Goal: Use online tool/utility: Utilize a website feature to perform a specific function

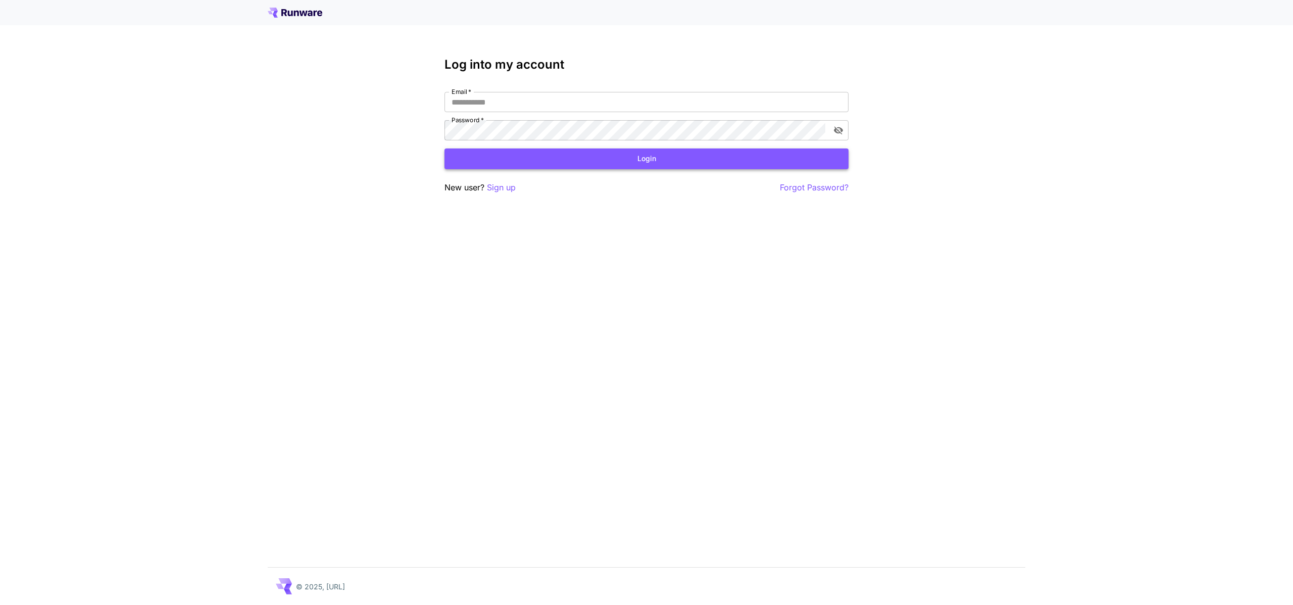
type input "**********"
click at [598, 159] on button "Login" at bounding box center [646, 158] width 404 height 21
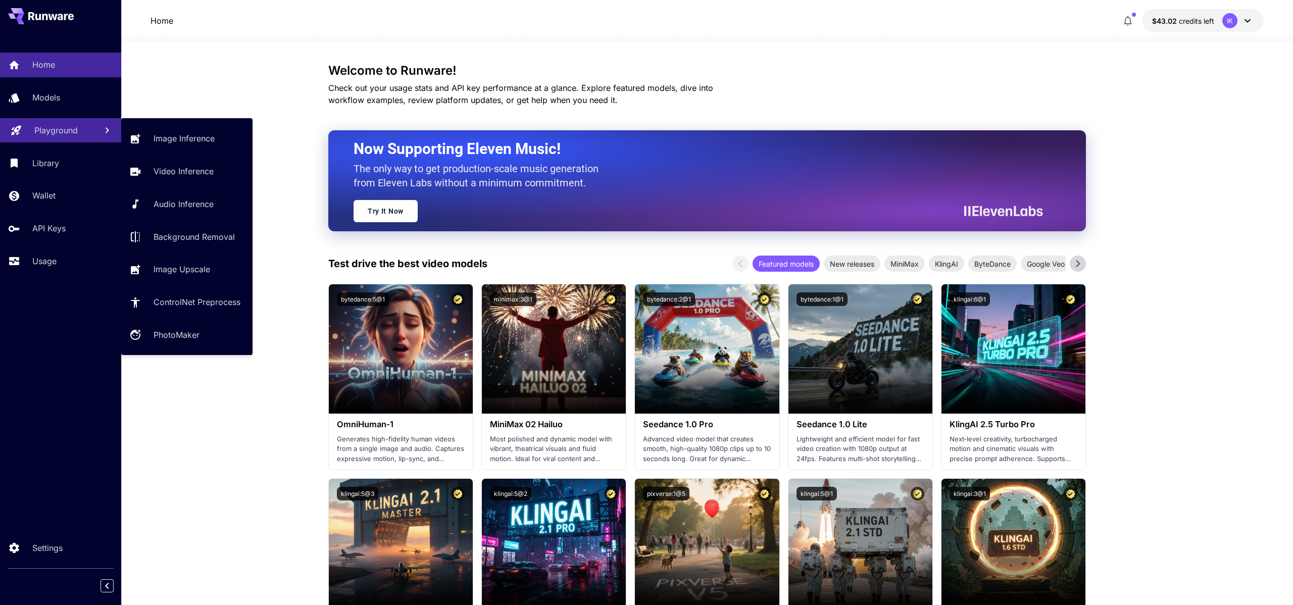
click at [62, 131] on p "Playground" at bounding box center [55, 130] width 43 height 12
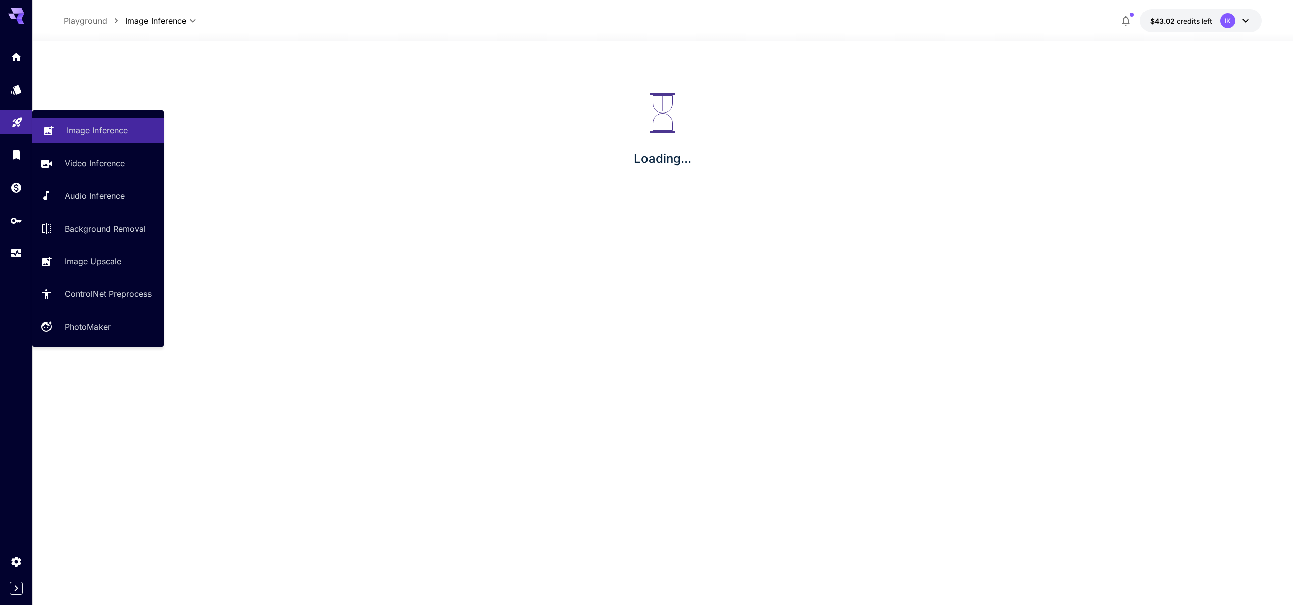
click at [137, 138] on link "Image Inference" at bounding box center [97, 130] width 131 height 25
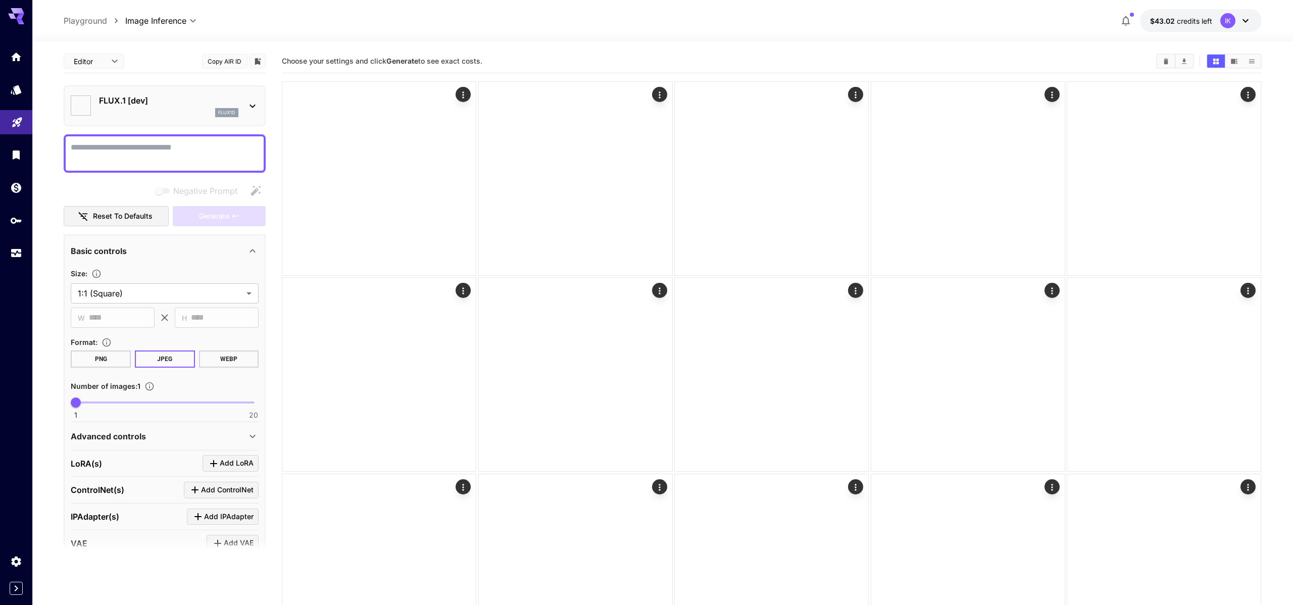
type input "**********"
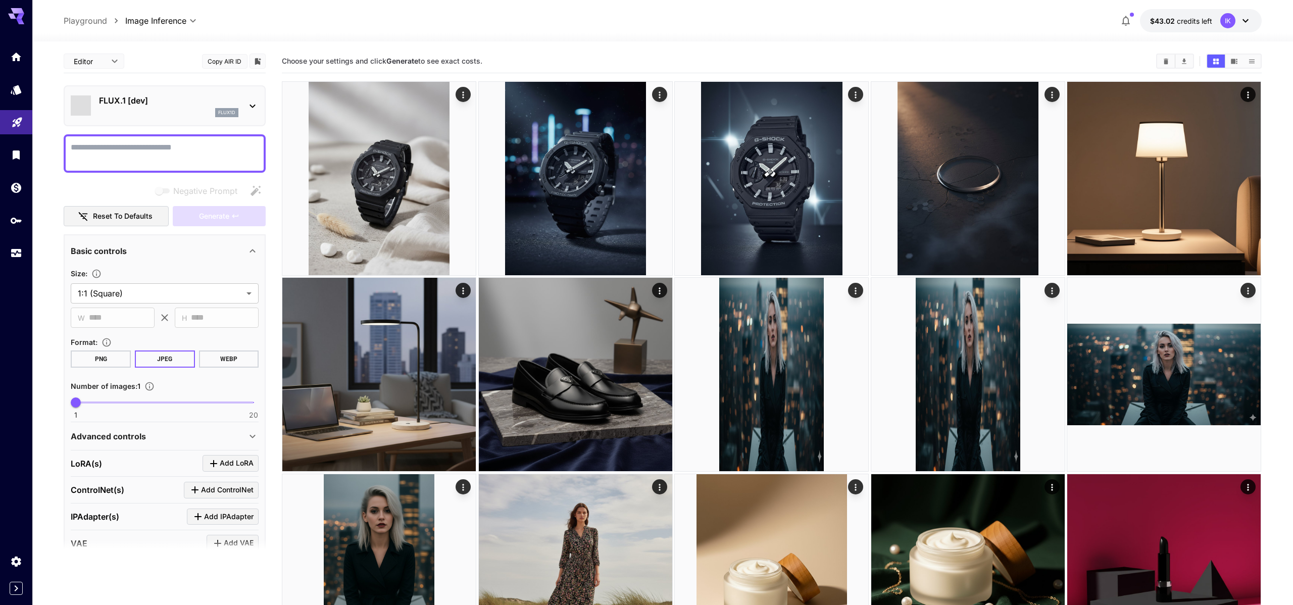
click at [155, 109] on div "flux1d" at bounding box center [168, 112] width 139 height 9
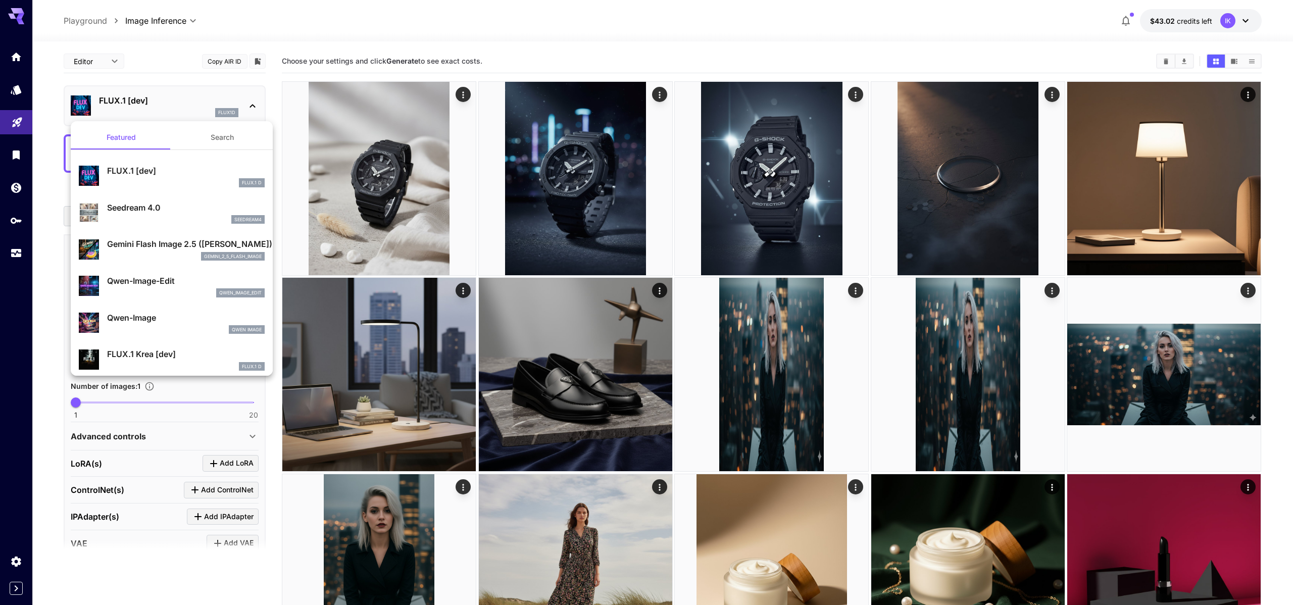
click at [421, 205] on div at bounding box center [646, 302] width 1293 height 605
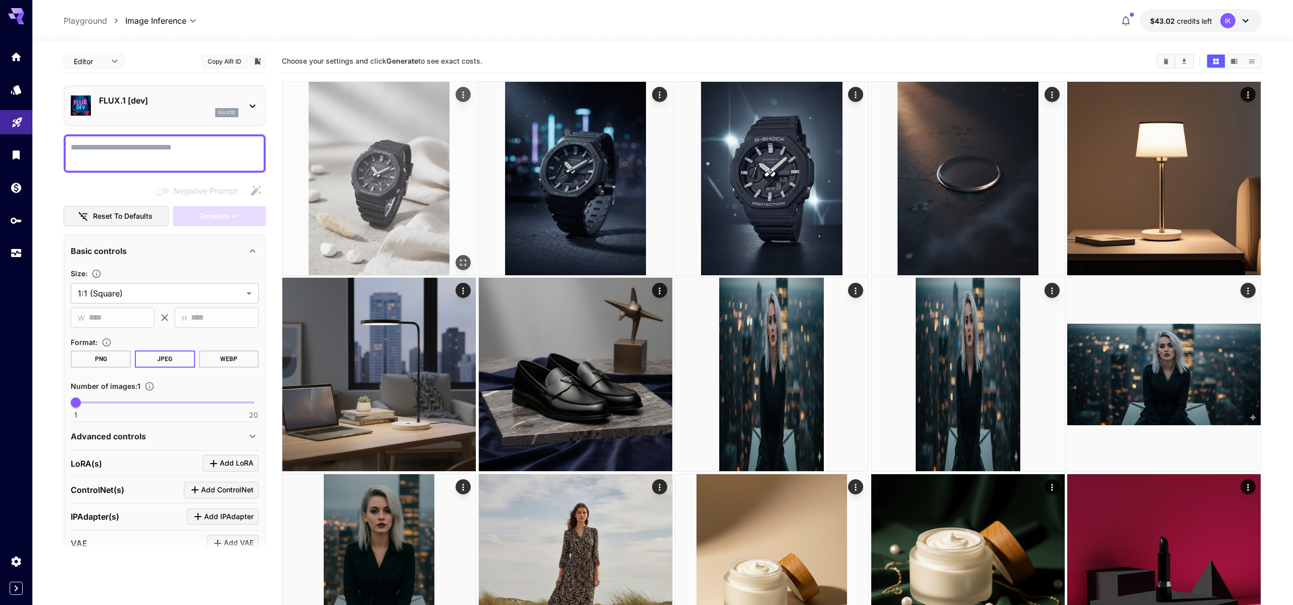
click at [402, 157] on img at bounding box center [378, 178] width 193 height 193
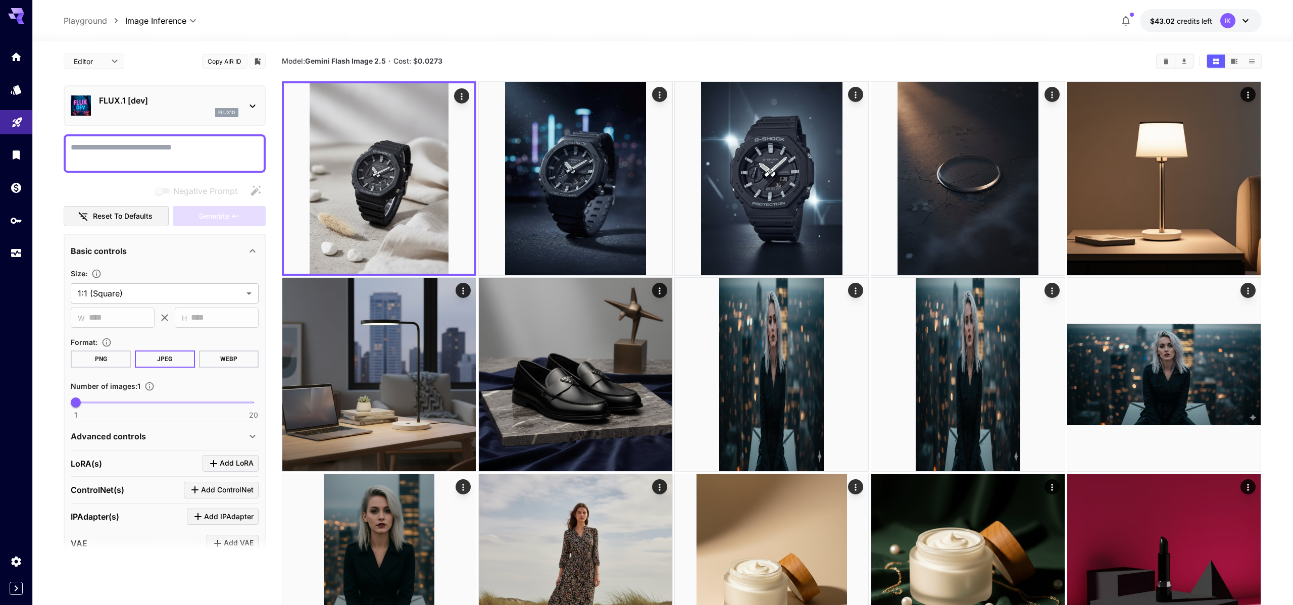
click at [162, 118] on div "FLUX.1 [dev] flux1d" at bounding box center [165, 105] width 188 height 31
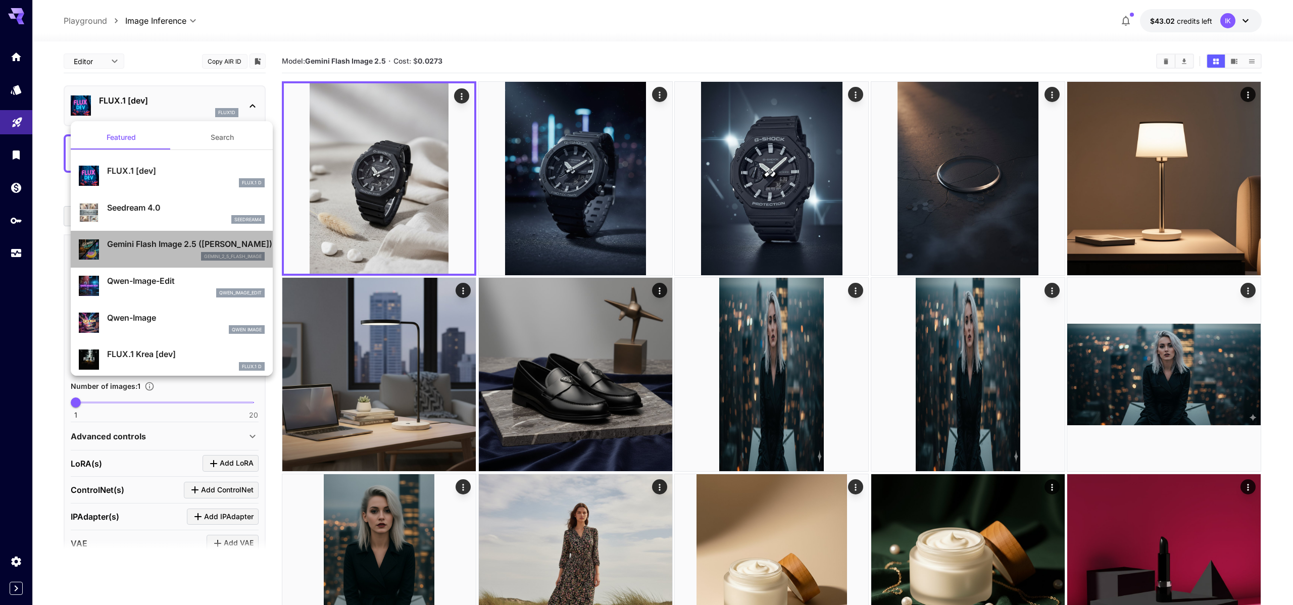
click at [159, 252] on div "gemini_2_5_flash_image" at bounding box center [186, 256] width 158 height 9
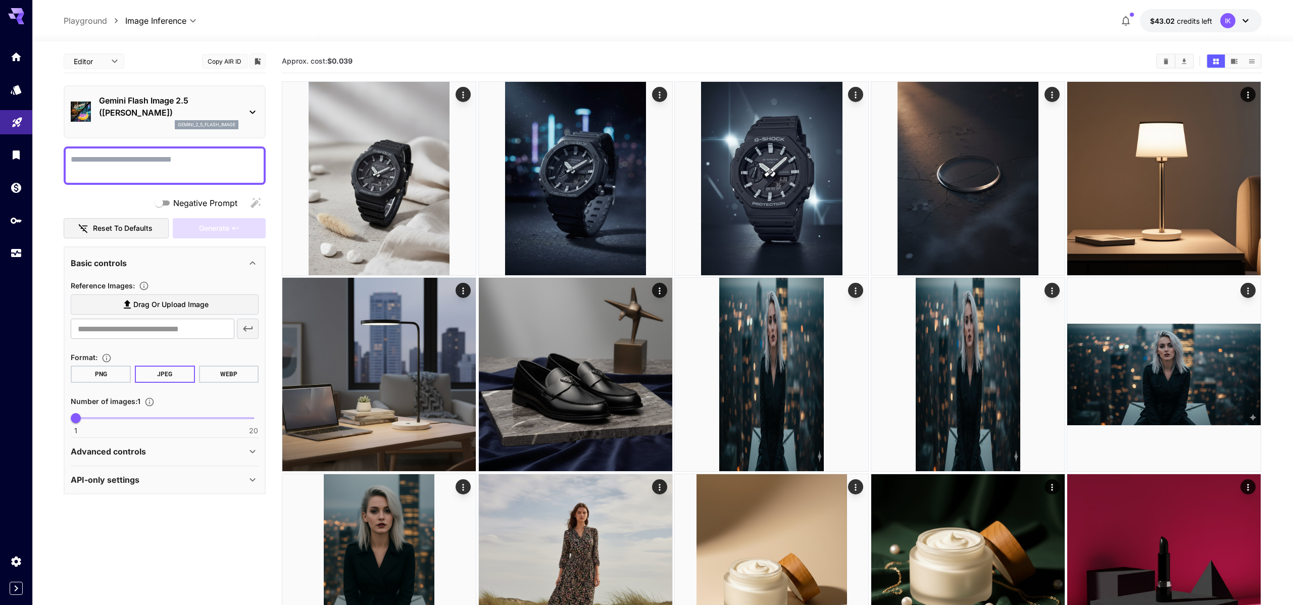
click at [191, 119] on div "Gemini Flash Image 2.5 ([PERSON_NAME]) gemini_2_5_flash_image" at bounding box center [168, 111] width 139 height 35
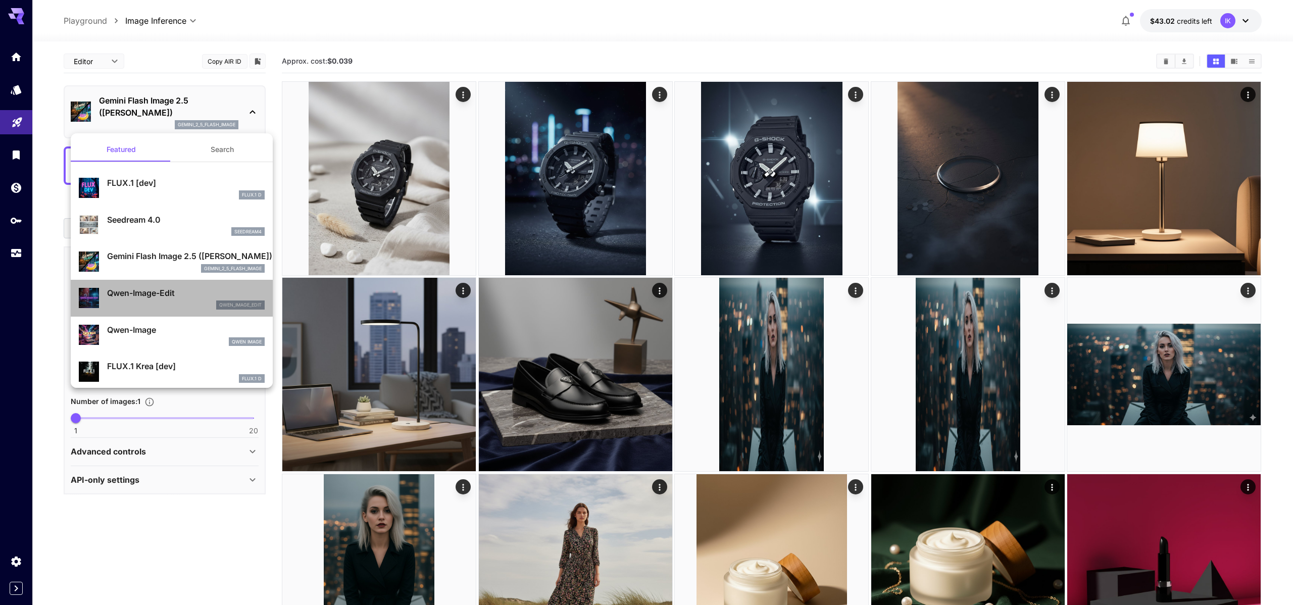
click at [162, 292] on p "Qwen-Image-Edit" at bounding box center [186, 293] width 158 height 12
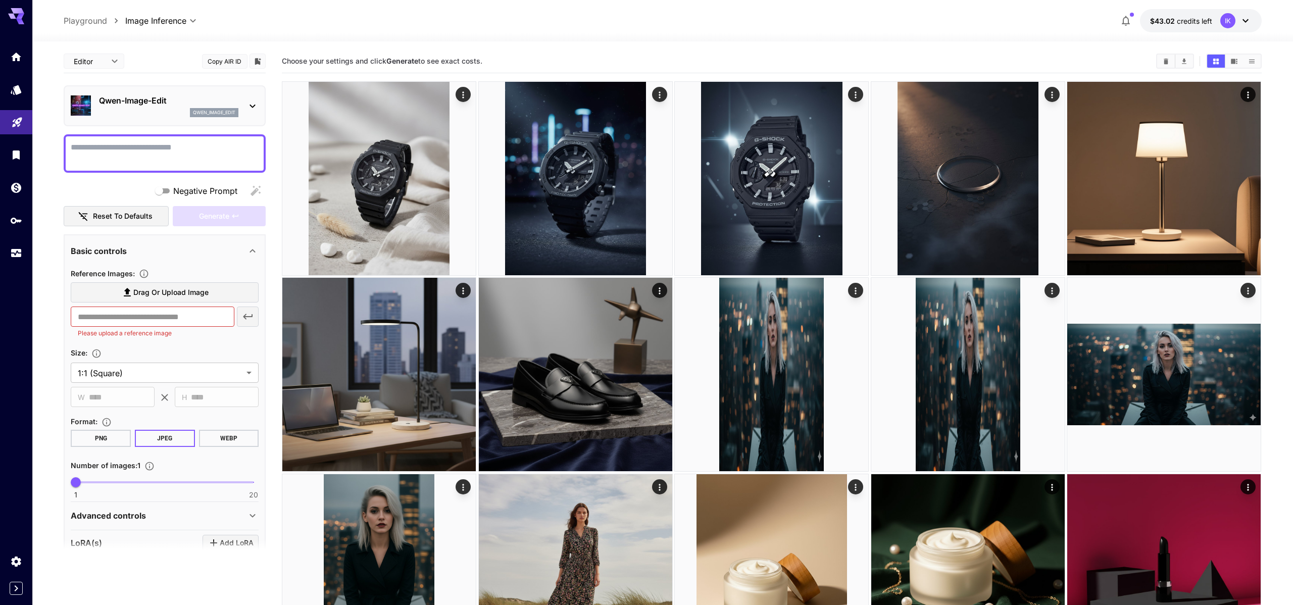
click at [137, 111] on div "qwen_image_edit" at bounding box center [168, 112] width 139 height 9
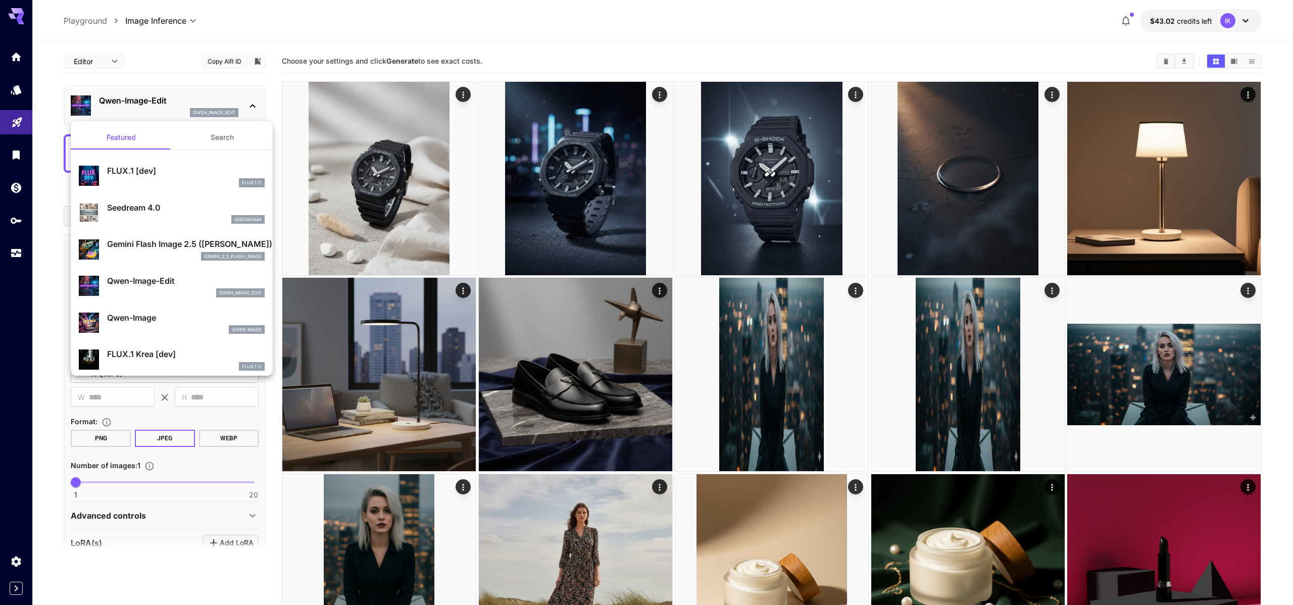
click at [172, 205] on p "Seedream 4.0" at bounding box center [186, 208] width 158 height 12
type input "**********"
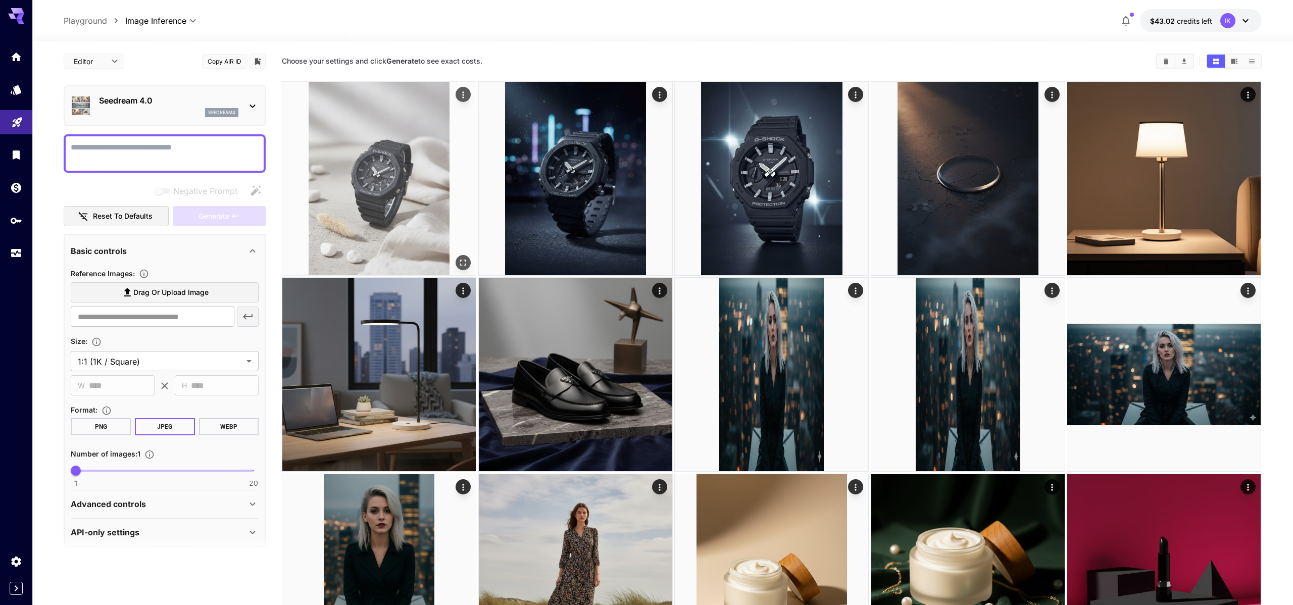
drag, startPoint x: 442, startPoint y: 141, endPoint x: 427, endPoint y: 141, distance: 14.6
click at [442, 141] on img at bounding box center [378, 178] width 193 height 193
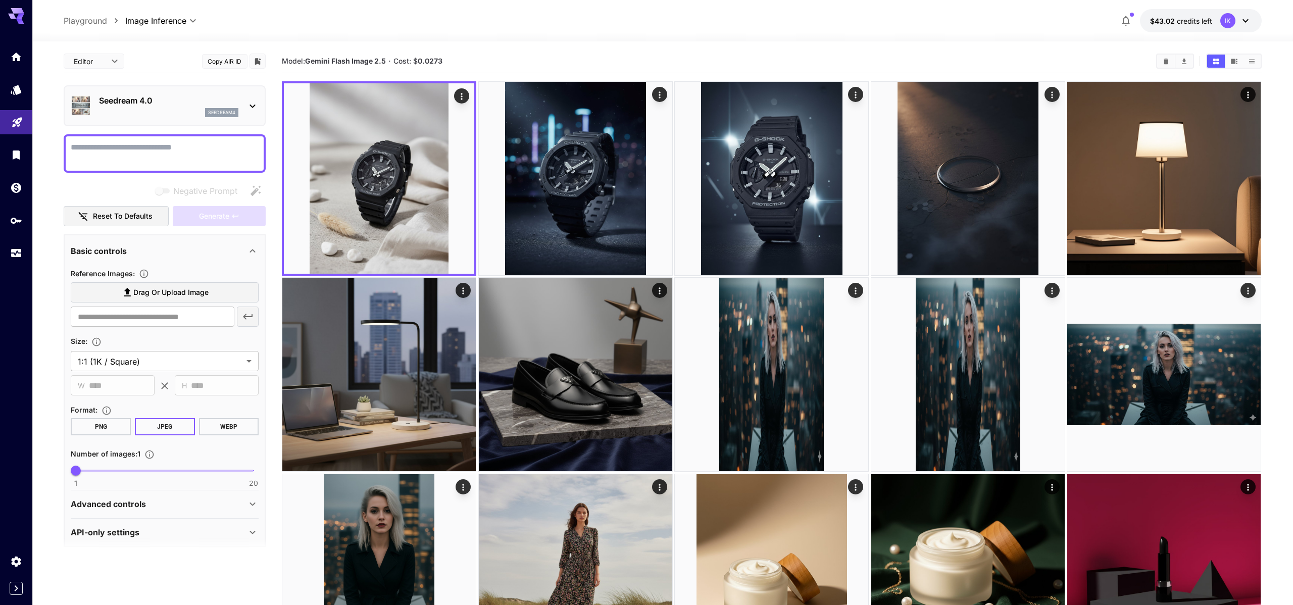
click at [87, 169] on div at bounding box center [165, 153] width 202 height 38
click at [172, 118] on div "Seedream 4.0 seedream4" at bounding box center [165, 105] width 188 height 31
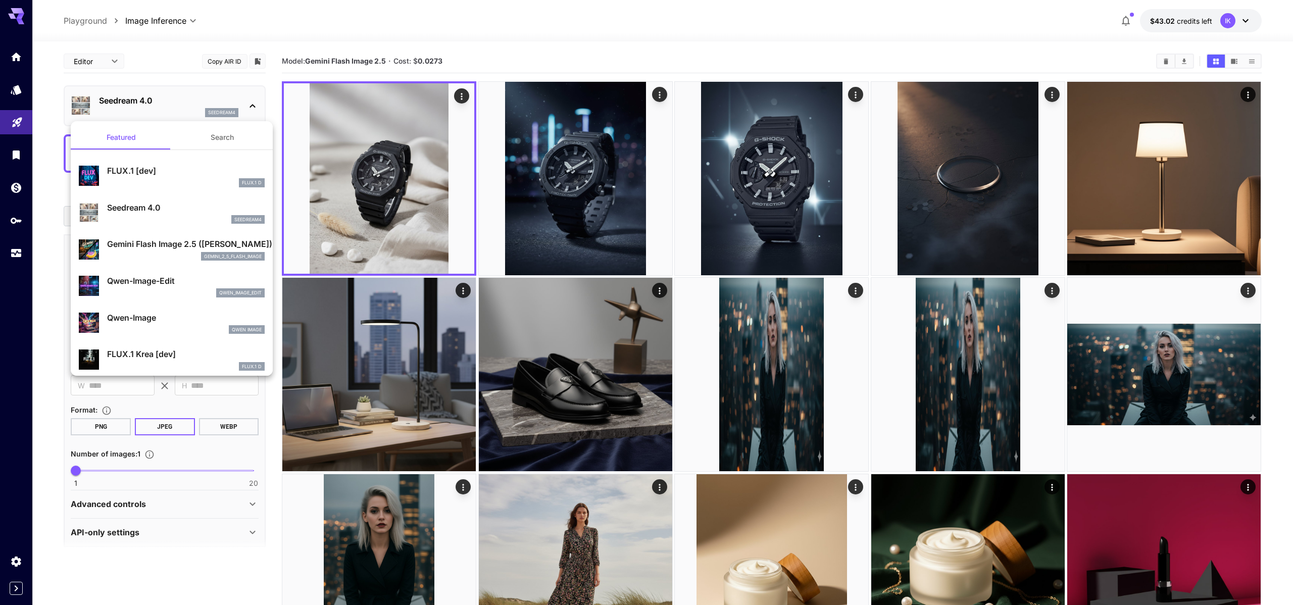
click at [501, 45] on div at bounding box center [646, 302] width 1293 height 605
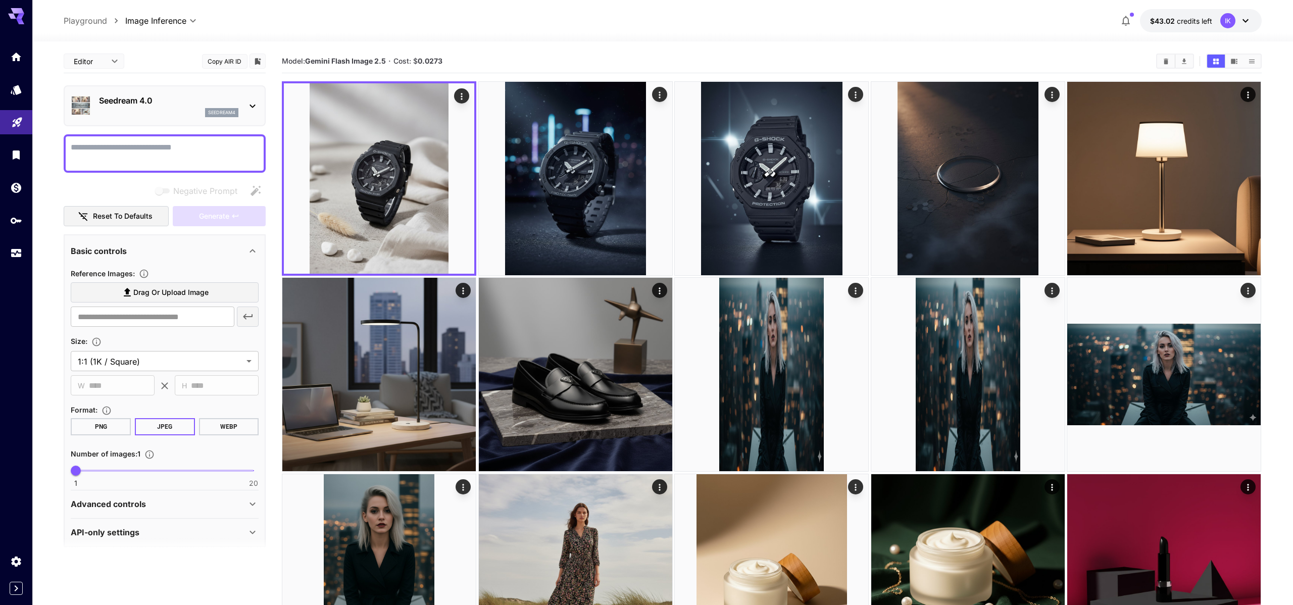
click at [164, 128] on div "**********" at bounding box center [165, 298] width 202 height 498
click at [168, 103] on p "Seedream 4.0" at bounding box center [168, 100] width 139 height 12
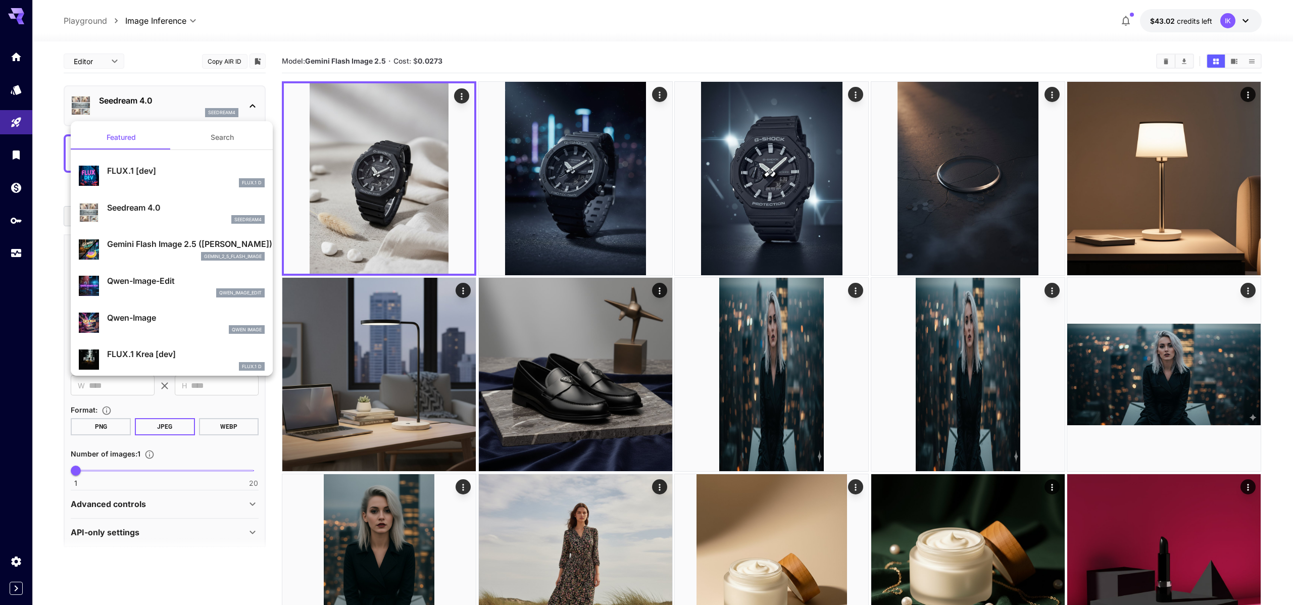
click at [143, 252] on div "gemini_2_5_flash_image" at bounding box center [186, 256] width 158 height 9
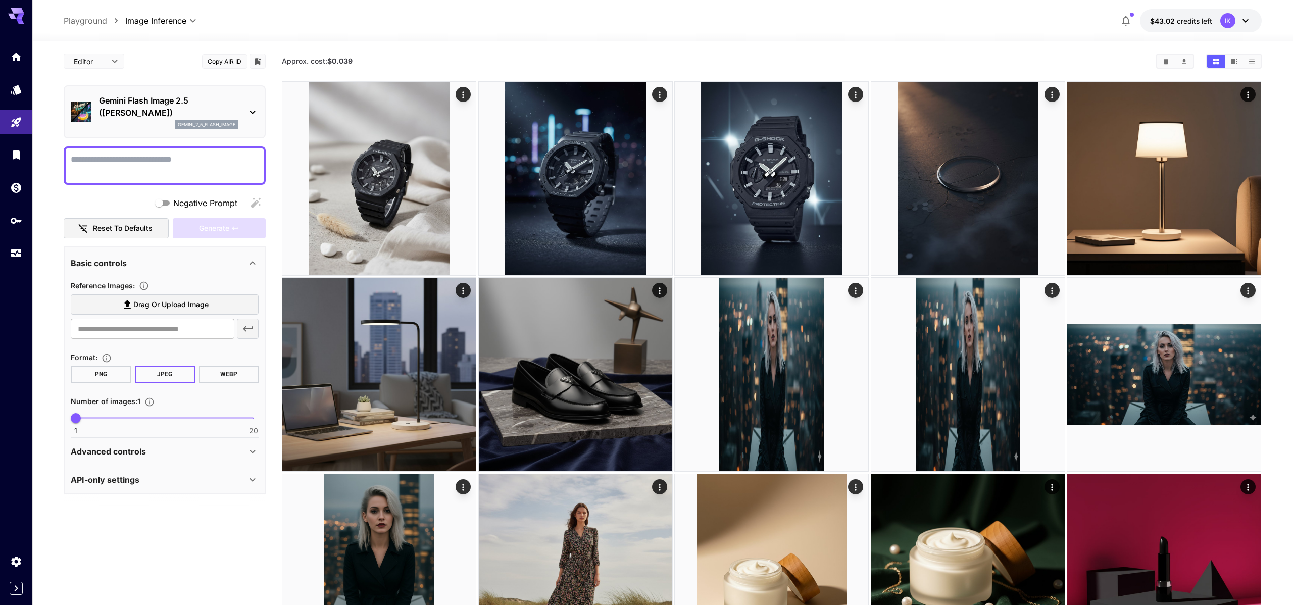
click at [141, 111] on p "Gemini Flash Image 2.5 ([PERSON_NAME])" at bounding box center [168, 106] width 139 height 24
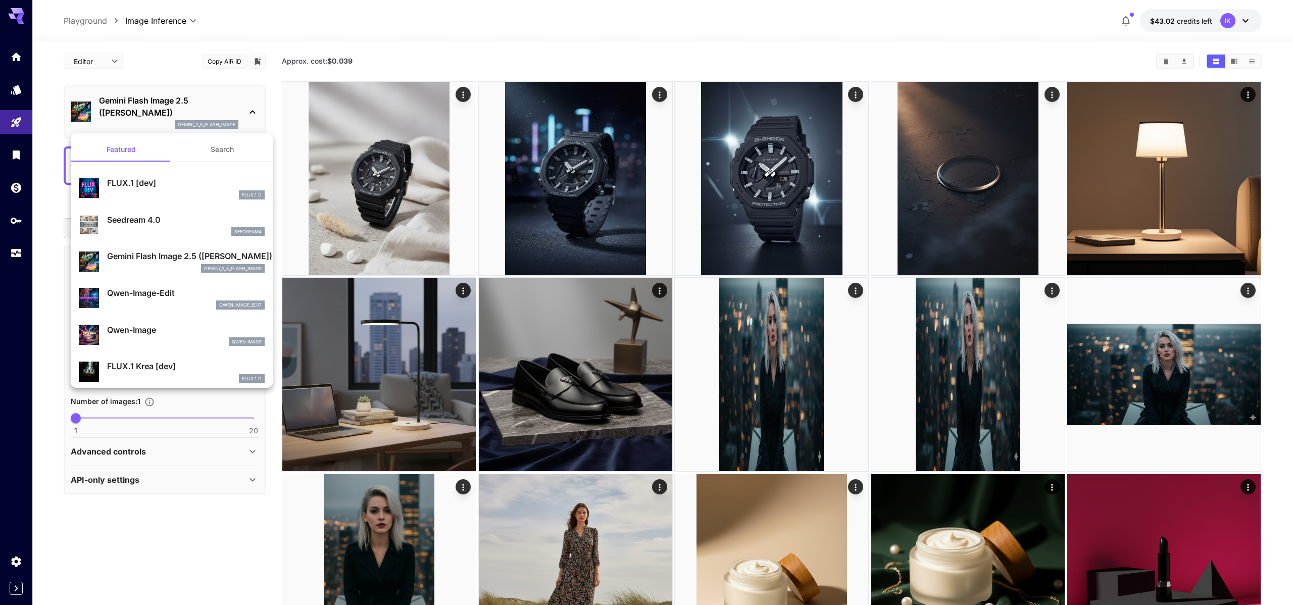
click at [138, 299] on div "Qwen-Image-Edit qwen_image_edit" at bounding box center [186, 298] width 158 height 23
